Goal: Transaction & Acquisition: Download file/media

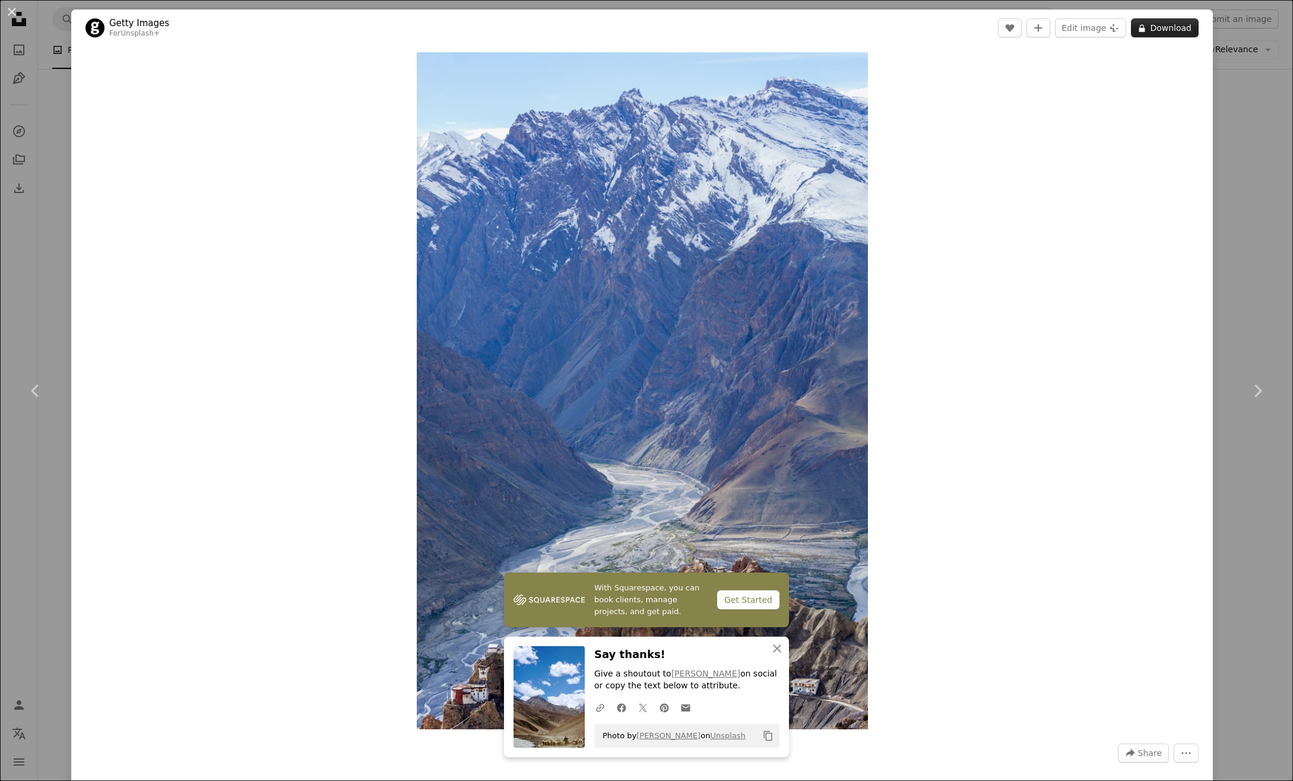
scroll to position [21343, 0]
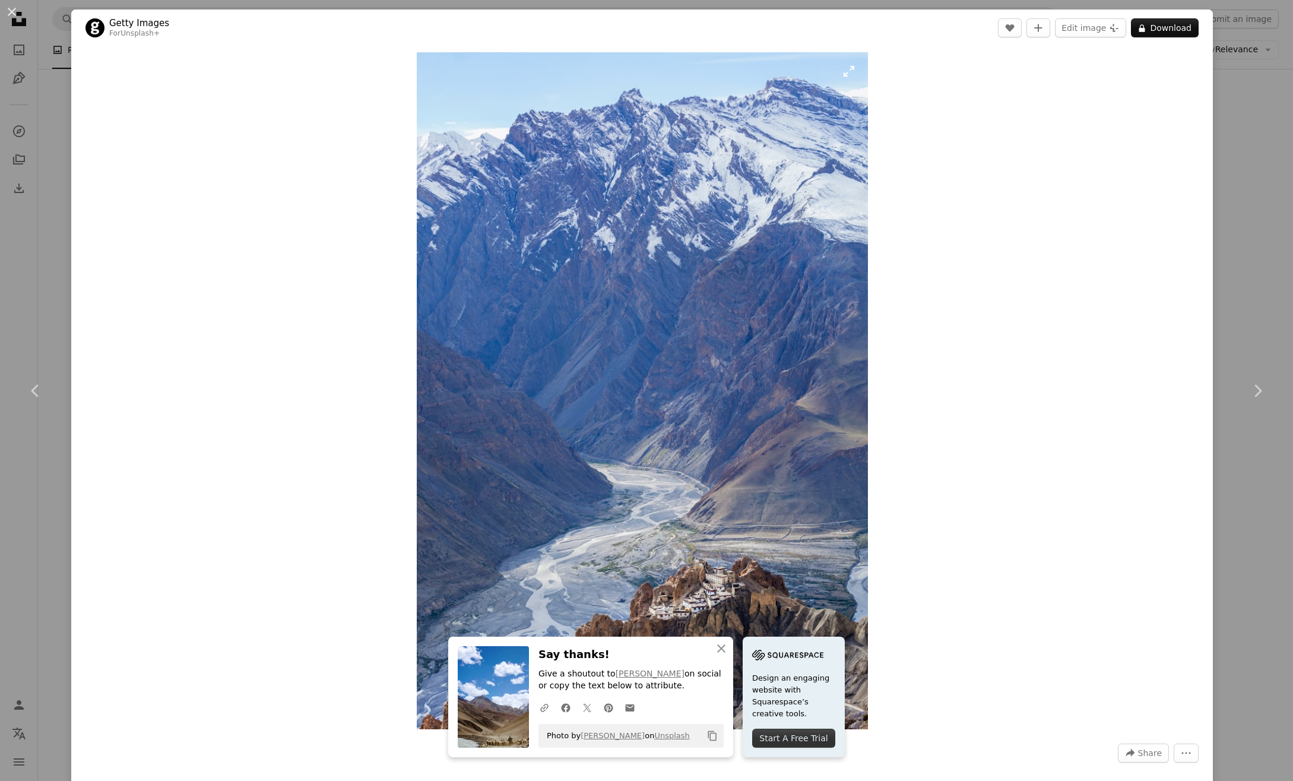
scroll to position [17, 0]
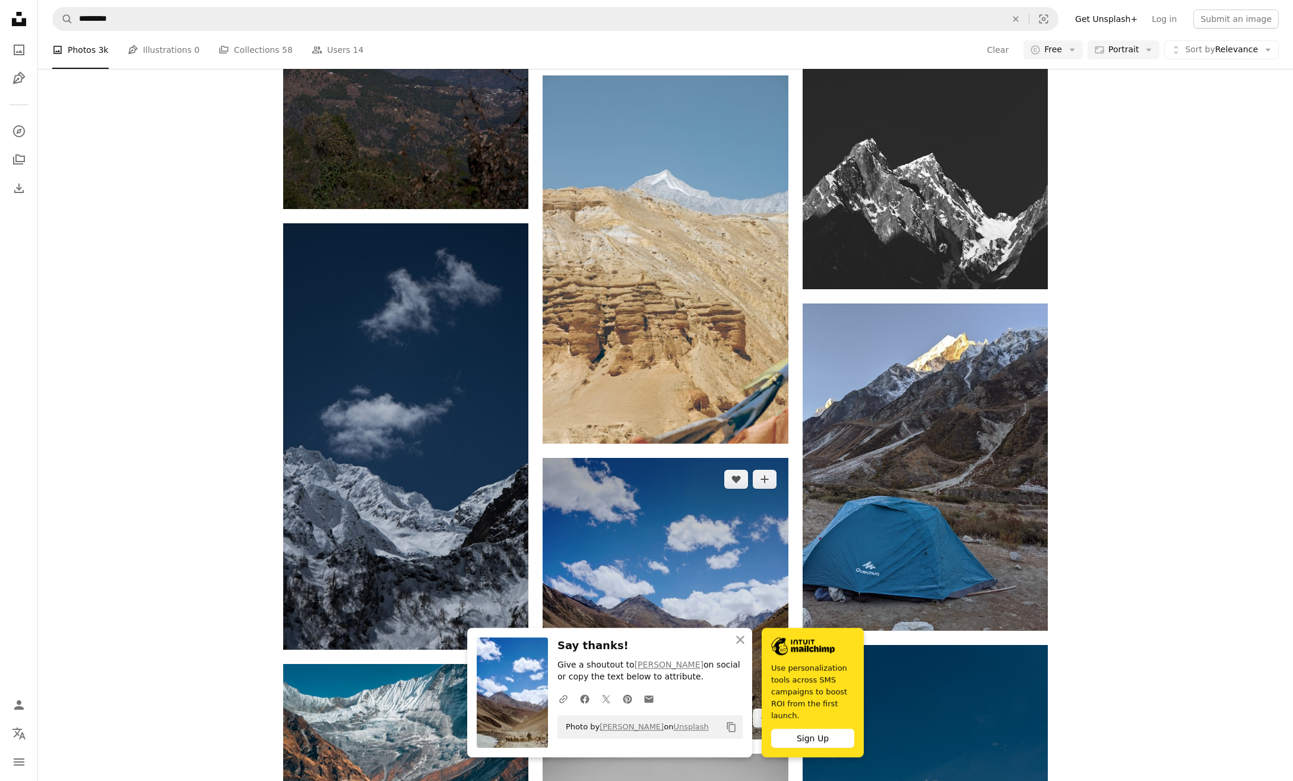
scroll to position [21514, 0]
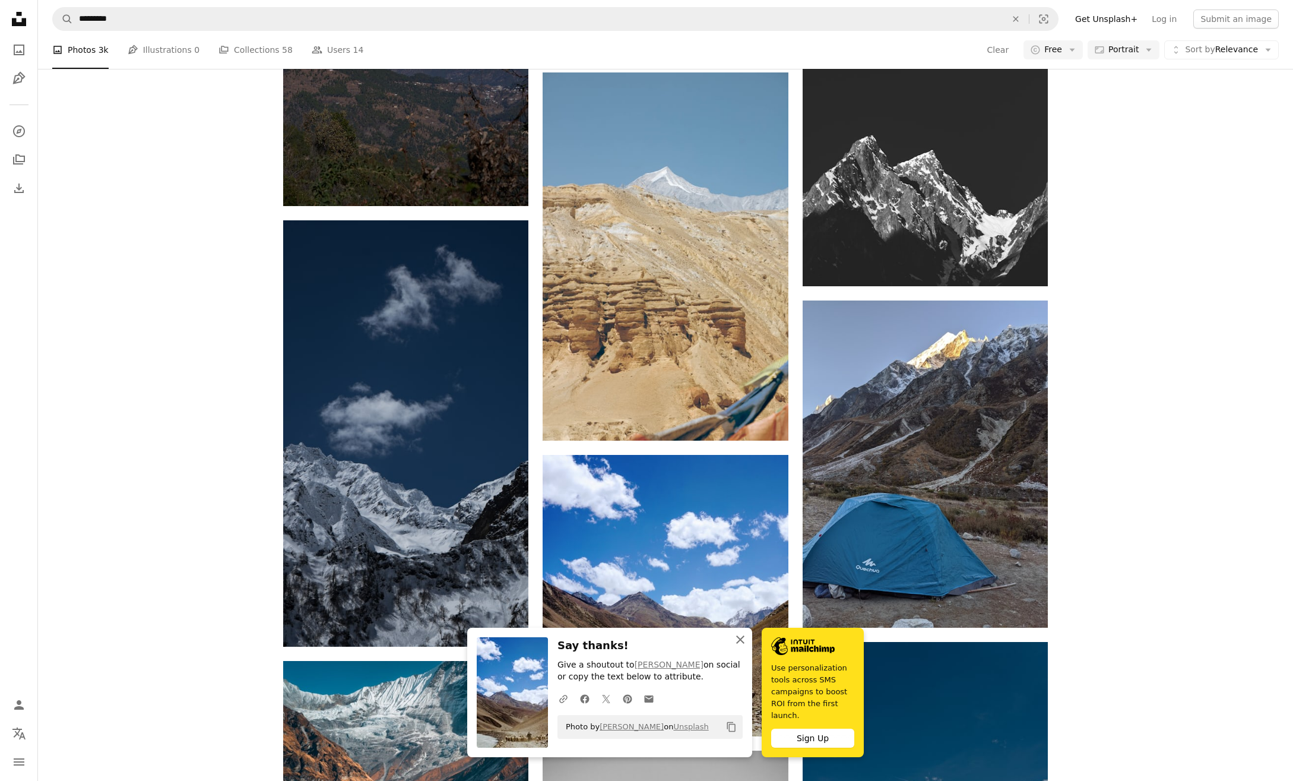
click at [747, 646] on icon "An X shape" at bounding box center [740, 639] width 14 height 14
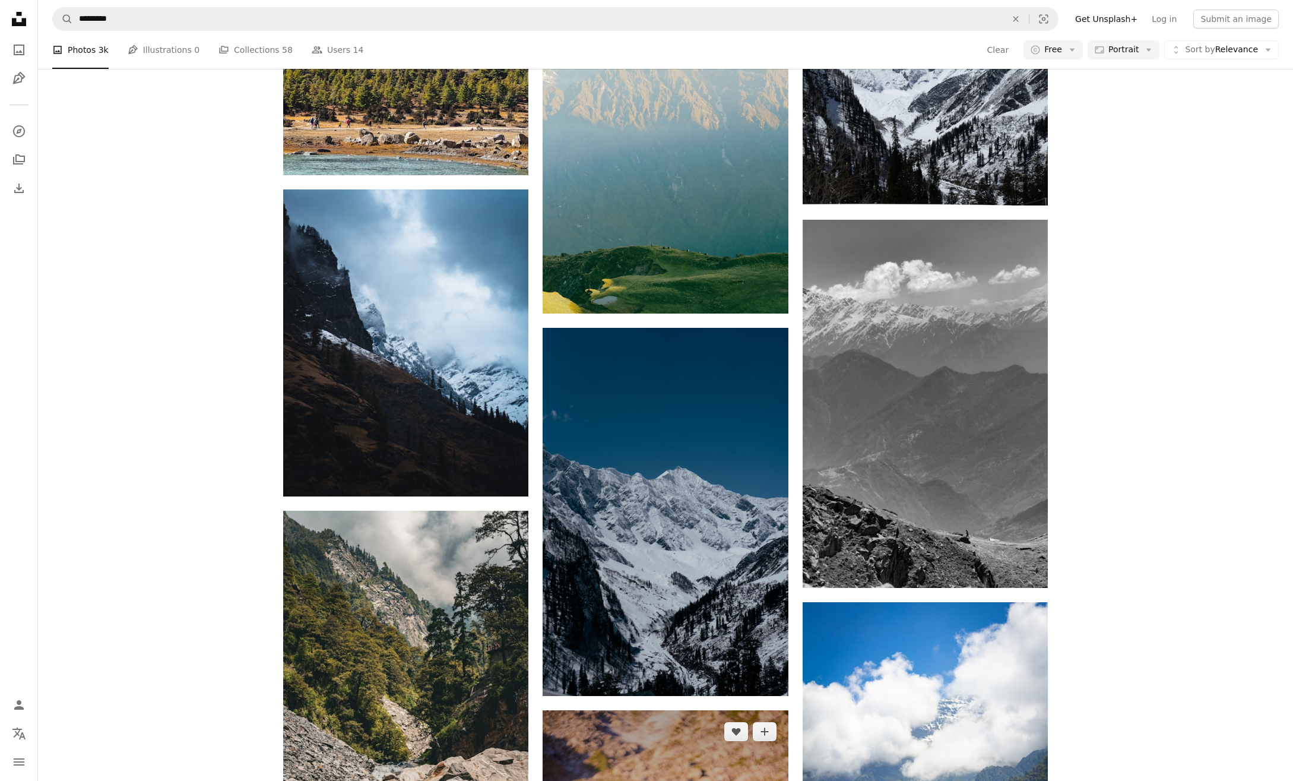
scroll to position [22530, 0]
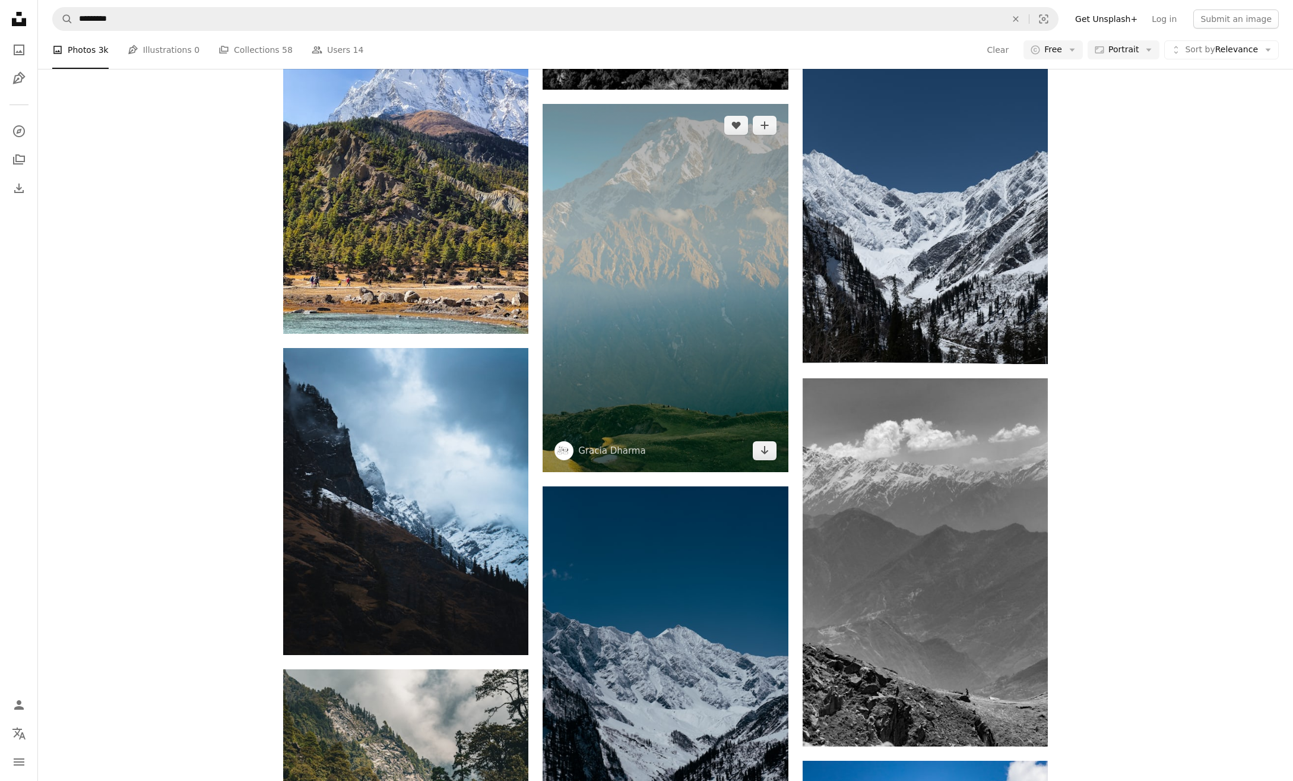
click at [686, 232] on img at bounding box center [665, 288] width 245 height 368
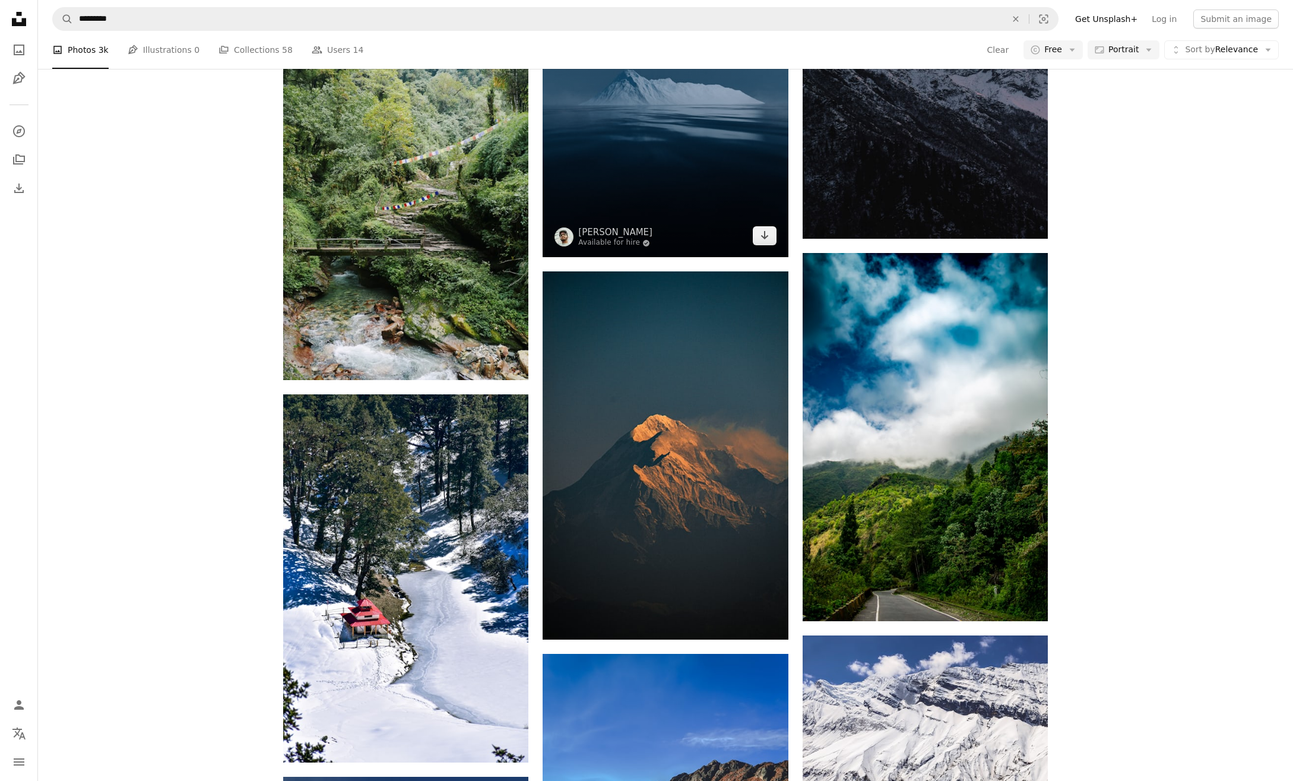
scroll to position [23879, 0]
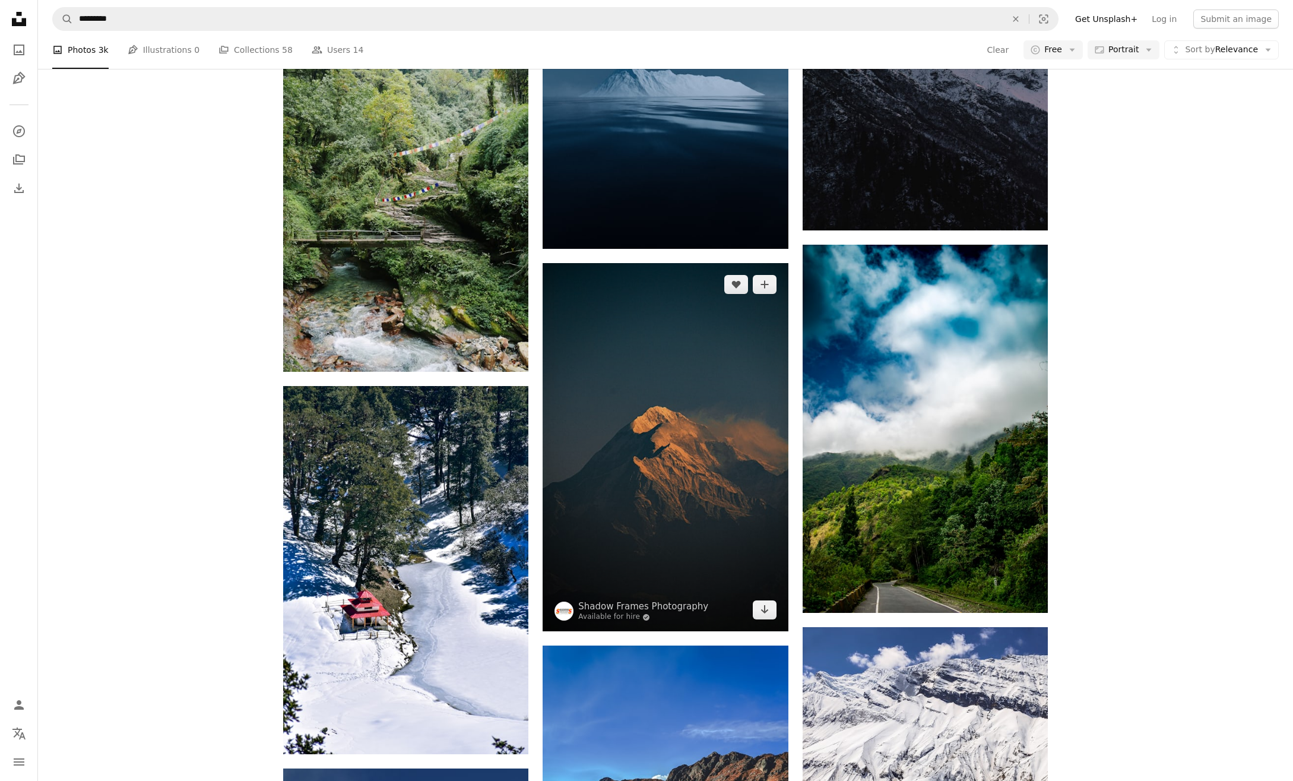
click at [744, 351] on img at bounding box center [665, 447] width 245 height 368
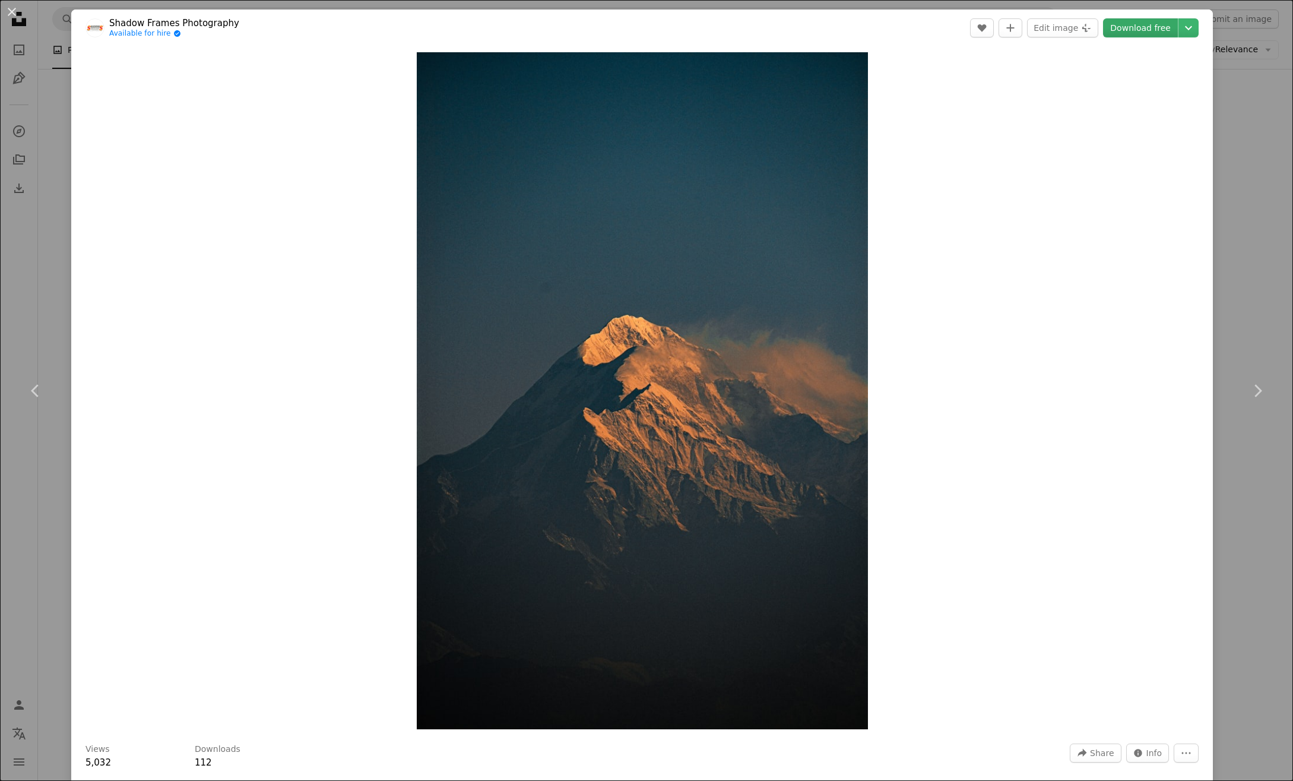
click at [1148, 28] on link "Download free" at bounding box center [1140, 27] width 75 height 19
